Goal: Information Seeking & Learning: Learn about a topic

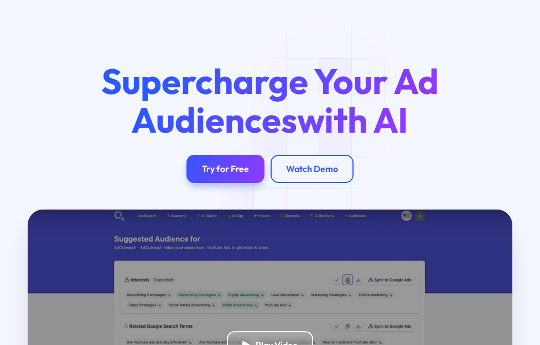
click at [328, 210] on div "Play Video" at bounding box center [270, 346] width 485 height 272
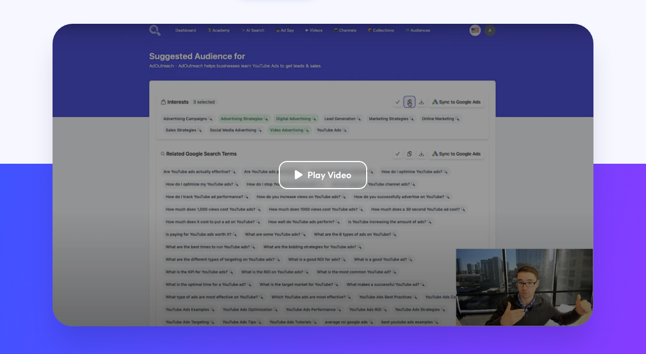
scroll to position [270, 0]
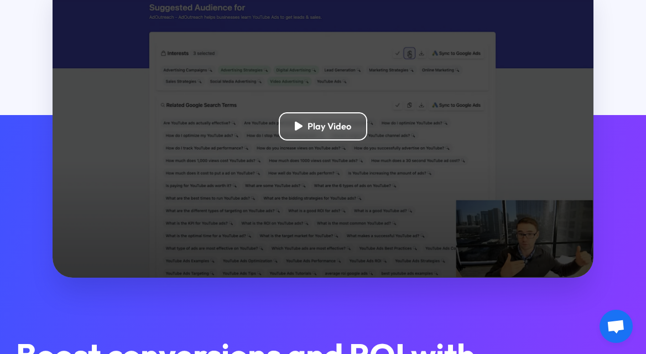
click at [375, 123] on div "Play Video" at bounding box center [323, 126] width 541 height 303
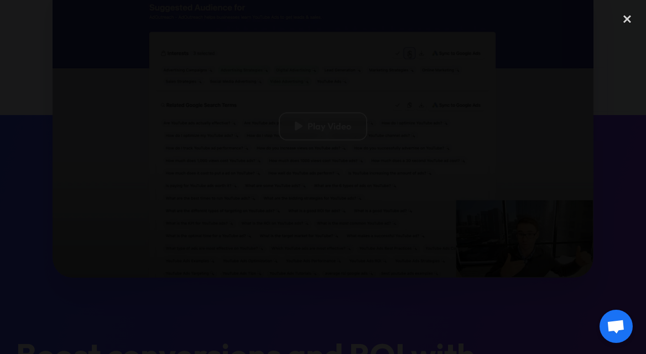
click at [631, 32] on div "next image" at bounding box center [628, 177] width 38 height 340
click at [630, 27] on div "close lightbox" at bounding box center [628, 19] width 38 height 24
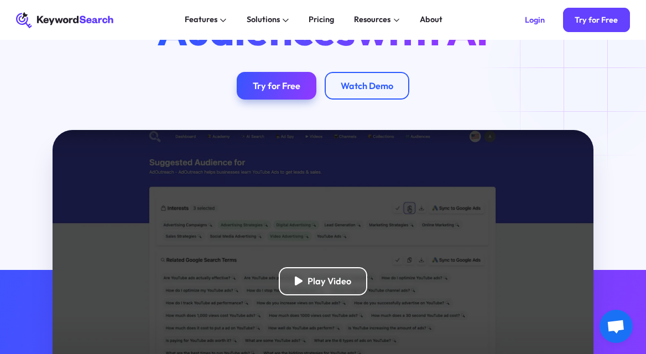
scroll to position [0, 0]
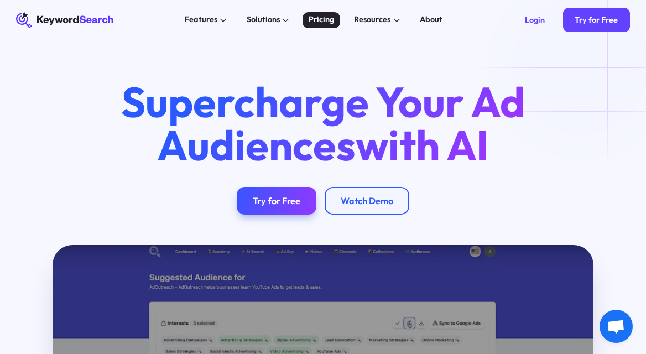
click at [329, 18] on div "Pricing" at bounding box center [321, 20] width 25 height 12
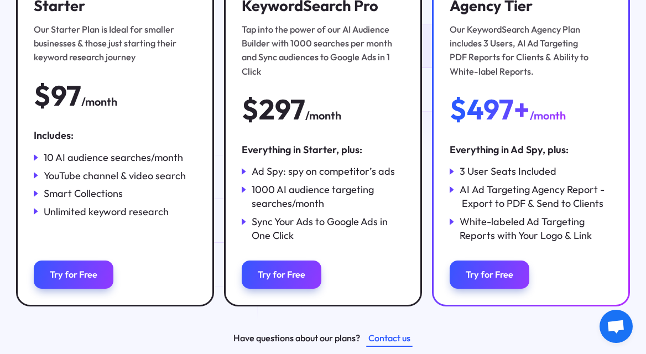
scroll to position [206, 0]
